Goal: Task Accomplishment & Management: Manage account settings

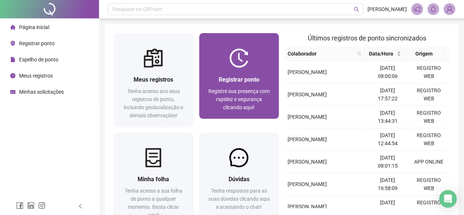
click at [244, 65] on img at bounding box center [238, 57] width 19 height 19
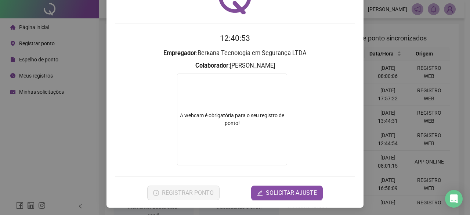
scroll to position [47, 0]
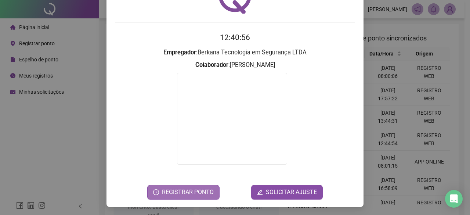
click at [176, 191] on span "REGISTRAR PONTO" at bounding box center [188, 192] width 52 height 9
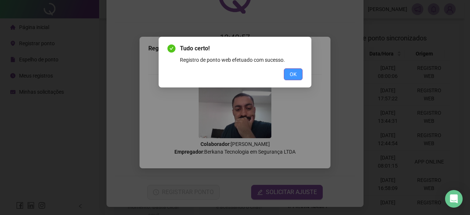
click at [298, 77] on button "OK" at bounding box center [293, 74] width 19 height 12
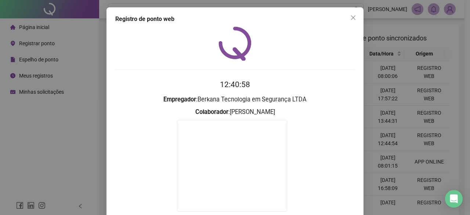
scroll to position [0, 0]
click at [350, 16] on icon "close" at bounding box center [353, 18] width 6 height 6
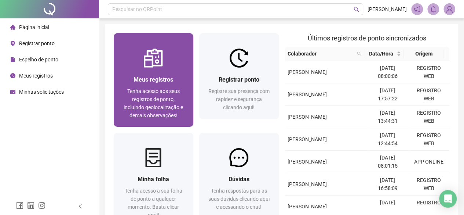
click at [151, 68] on div "Meus registros Tenha acesso aos seus registros de ponto, incluindo geolocalizaç…" at bounding box center [154, 97] width 80 height 59
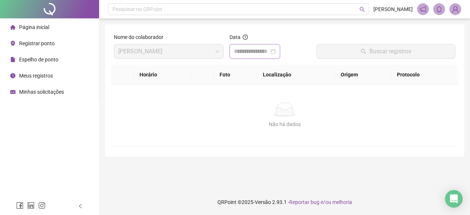
click at [276, 50] on div at bounding box center [255, 51] width 42 height 9
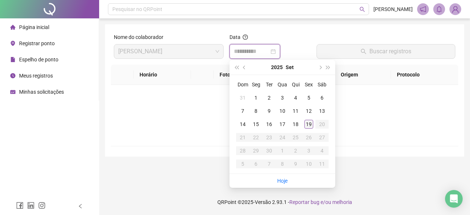
type input "**********"
click at [311, 122] on div "19" at bounding box center [308, 124] width 9 height 9
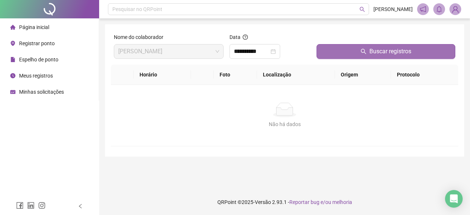
click at [338, 58] on button "Buscar registros" at bounding box center [385, 51] width 139 height 15
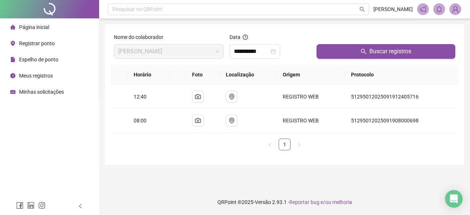
click at [457, 7] on img at bounding box center [455, 9] width 11 height 11
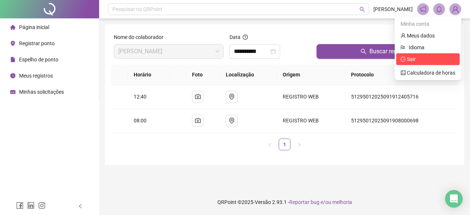
click at [418, 62] on span "Sair" at bounding box center [427, 59] width 55 height 8
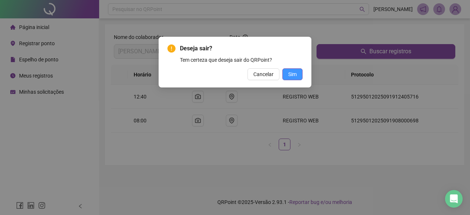
click at [283, 72] on button "Sim" at bounding box center [292, 74] width 20 height 12
